Goal: Task Accomplishment & Management: Manage account settings

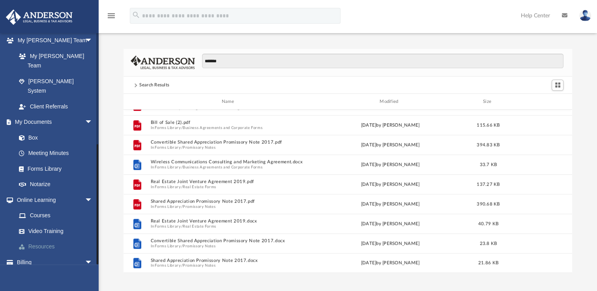
scroll to position [208, 0]
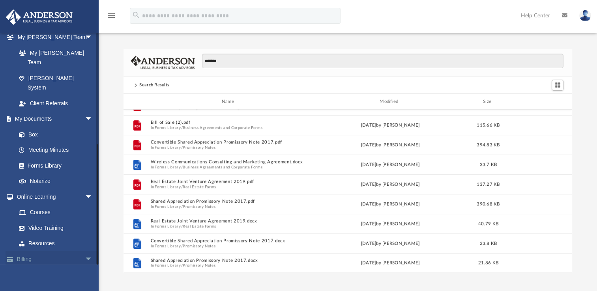
click at [85, 251] on span "arrow_drop_down" at bounding box center [93, 259] width 16 height 16
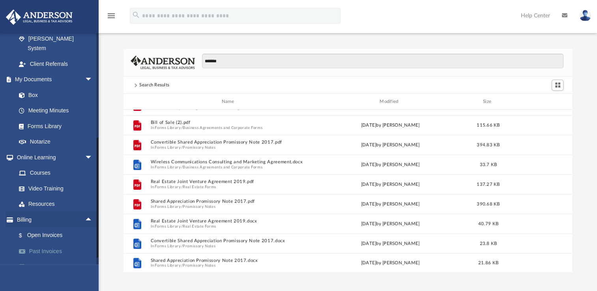
scroll to position [248, 0]
click at [59, 228] on link "$ Open Invoices" at bounding box center [58, 236] width 94 height 16
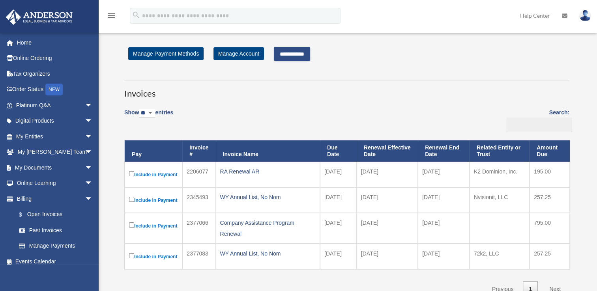
click at [364, 179] on td "[DATE]" at bounding box center [387, 175] width 61 height 26
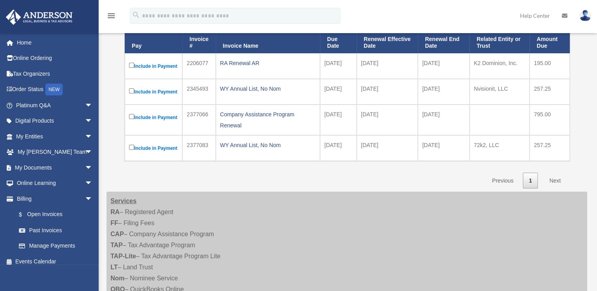
scroll to position [197, 0]
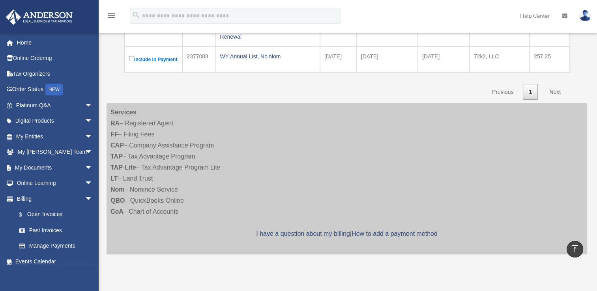
click at [559, 100] on link "Next" at bounding box center [555, 92] width 23 height 16
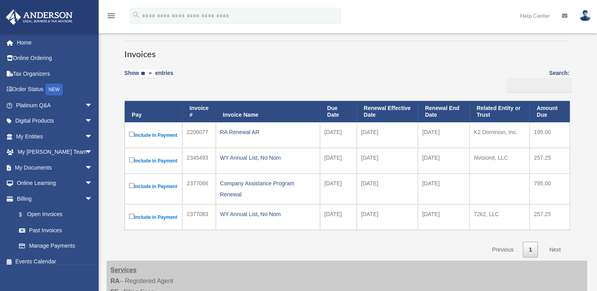
scroll to position [0, 0]
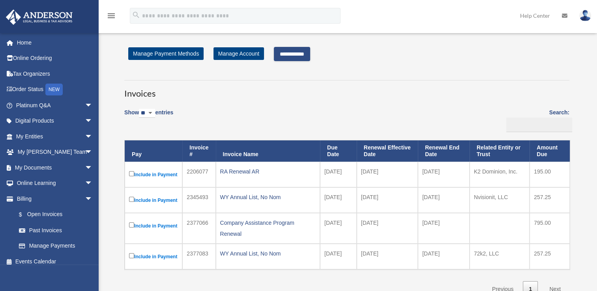
click at [292, 55] on input "**********" at bounding box center [292, 54] width 36 height 14
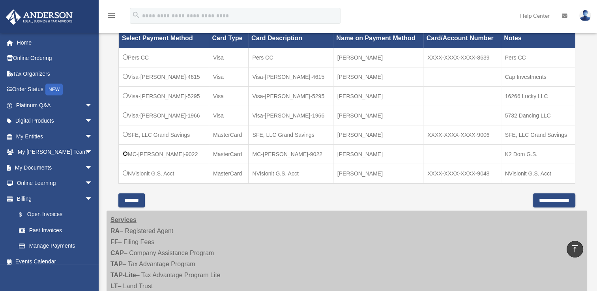
scroll to position [237, 0]
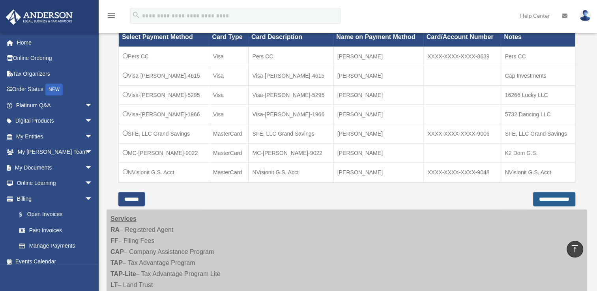
click at [533, 196] on input "**********" at bounding box center [554, 199] width 42 height 14
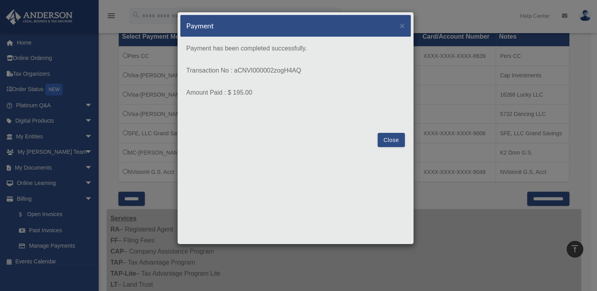
click at [386, 142] on button "Close" at bounding box center [391, 140] width 27 height 14
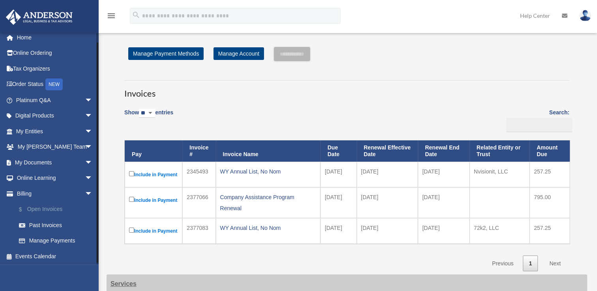
scroll to position [6, 0]
click at [57, 223] on link "Past Invoices" at bounding box center [58, 224] width 94 height 16
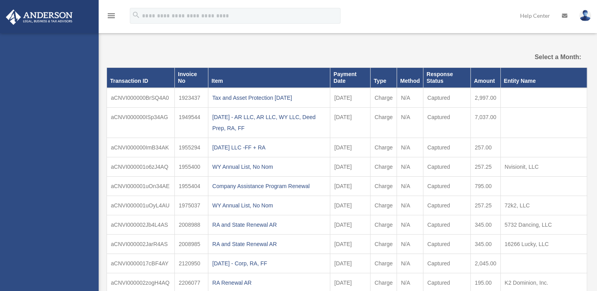
select select
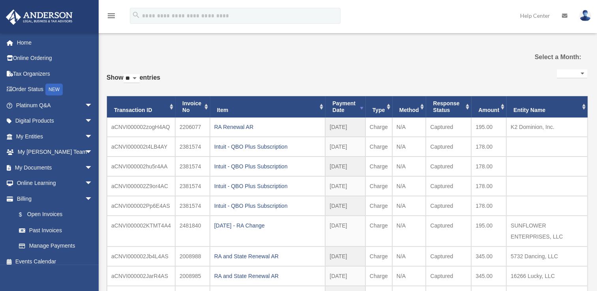
click at [245, 127] on div "RA Renewal AR" at bounding box center [267, 127] width 107 height 11
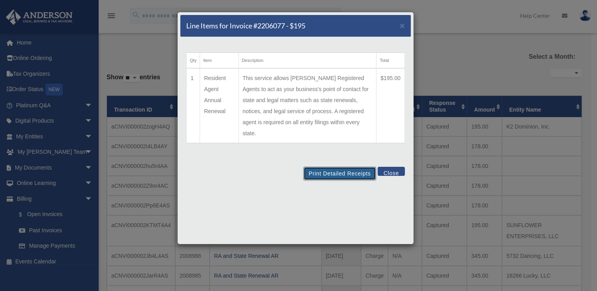
click at [338, 167] on button "Print Detailed Receipts" at bounding box center [340, 173] width 72 height 13
click at [390, 167] on button "Close" at bounding box center [391, 171] width 27 height 9
